Goal: Obtain resource: Download file/media

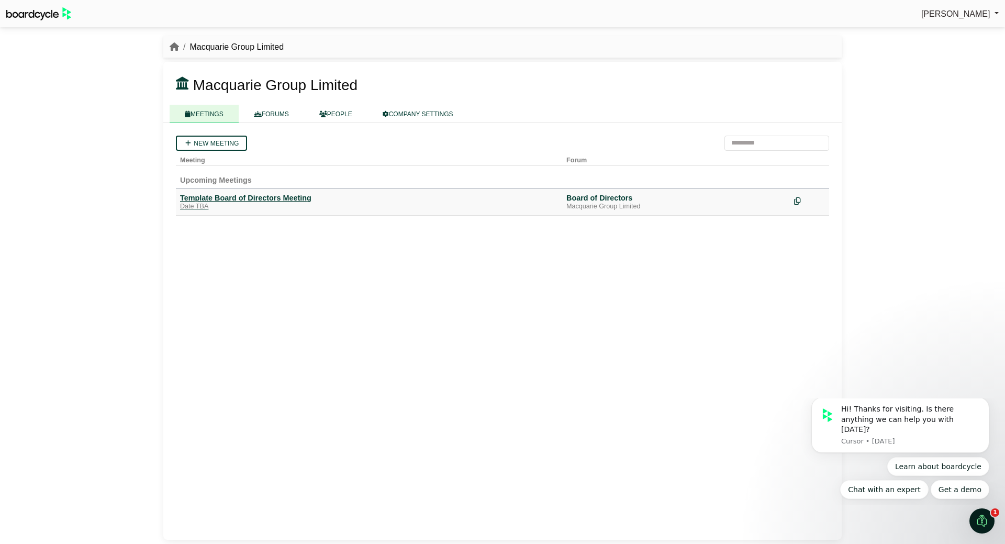
click at [246, 196] on div "Template Board of Directors Meeting" at bounding box center [369, 197] width 378 height 9
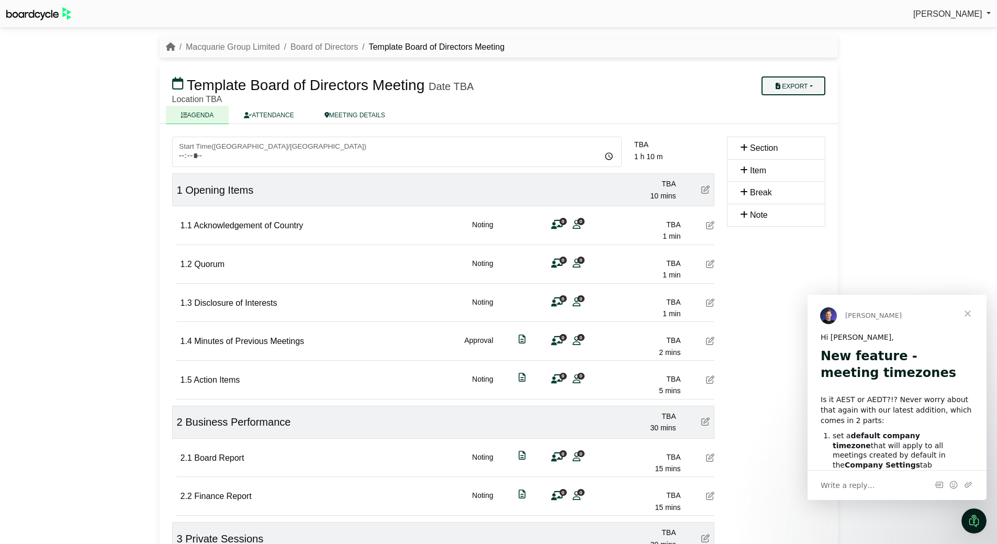
click at [811, 87] on button "Export" at bounding box center [793, 85] width 63 height 19
click at [880, 59] on div "[PERSON_NAME] Sign Out Macquarie Group Limited Board of Directors Template Boar…" at bounding box center [498, 272] width 997 height 544
